Goal: Information Seeking & Learning: Learn about a topic

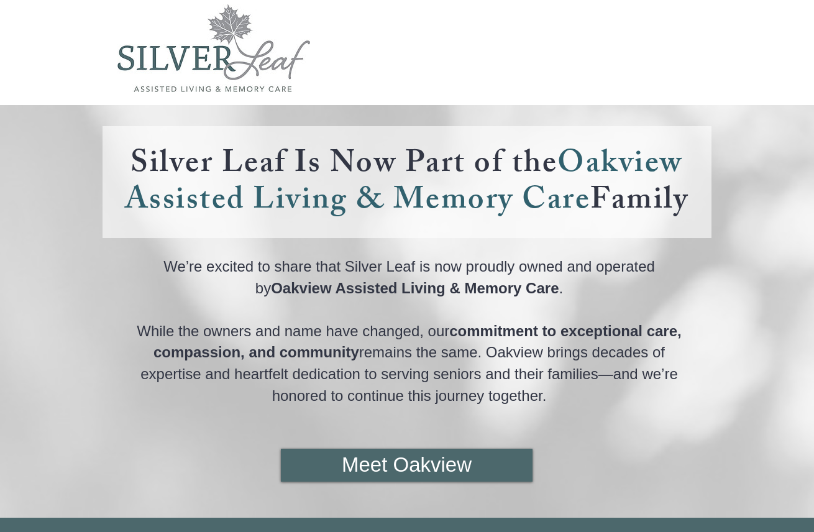
drag, startPoint x: 127, startPoint y: 154, endPoint x: 696, endPoint y: 198, distance: 570.7
click at [696, 198] on h4 "Silver Leaf Is Now Part of the Oakview Assisted Living & Memory Care Family" at bounding box center [407, 181] width 586 height 73
copy link "Silver Leaf Is Now Part of the Oakview Assisted Living & Memory Care Family"
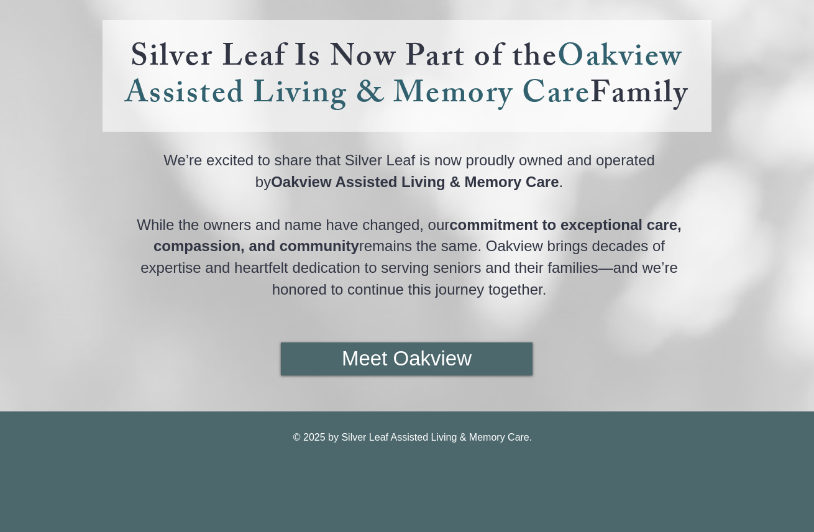
scroll to position [112, 0]
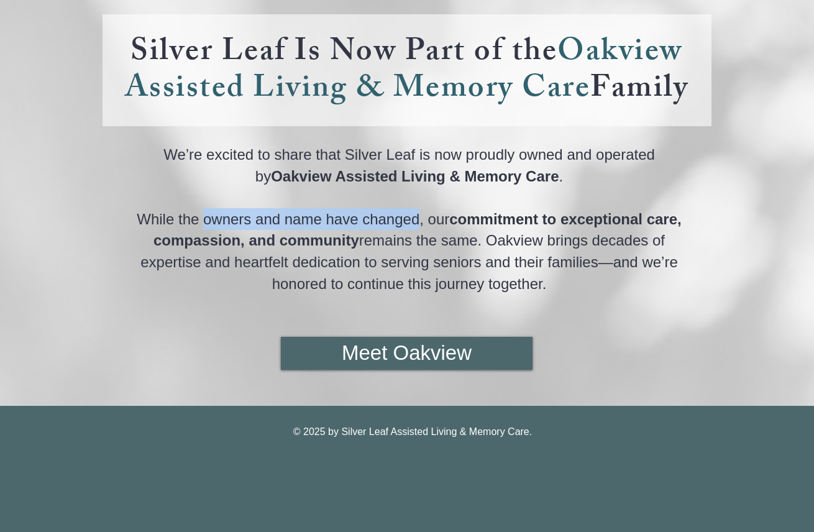
drag, startPoint x: 203, startPoint y: 217, endPoint x: 419, endPoint y: 224, distance: 216.9
click at [419, 224] on span "While the owners and name have changed, our" at bounding box center [293, 219] width 312 height 17
drag, startPoint x: 419, startPoint y: 224, endPoint x: 402, endPoint y: 225, distance: 17.4
copy span "owners and name have changed"
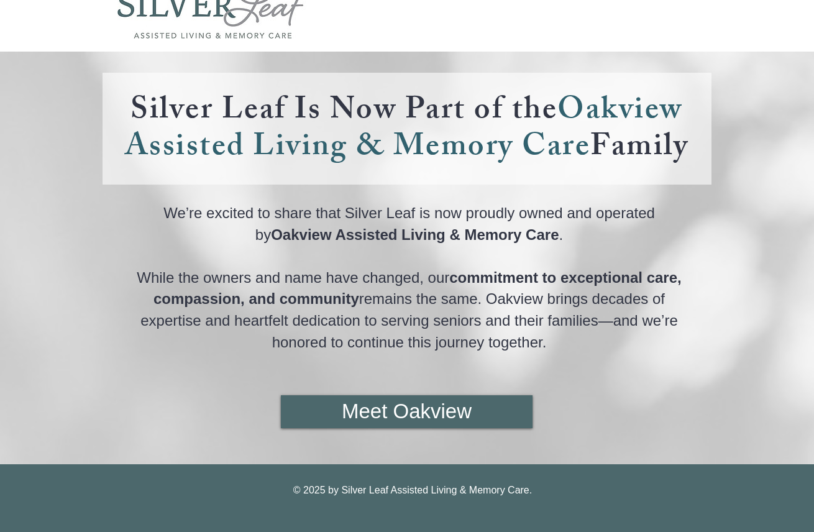
scroll to position [112, 0]
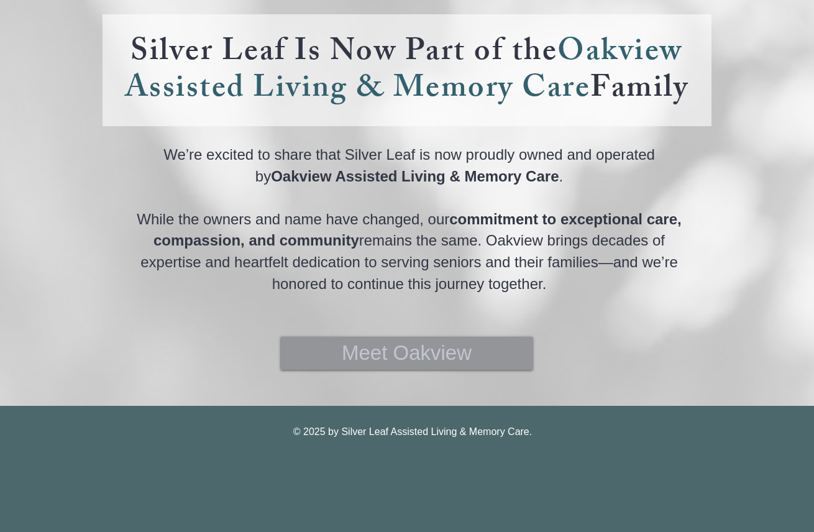
click at [426, 357] on span "Meet Oakview" at bounding box center [407, 353] width 130 height 29
